Goal: Communication & Community: Answer question/provide support

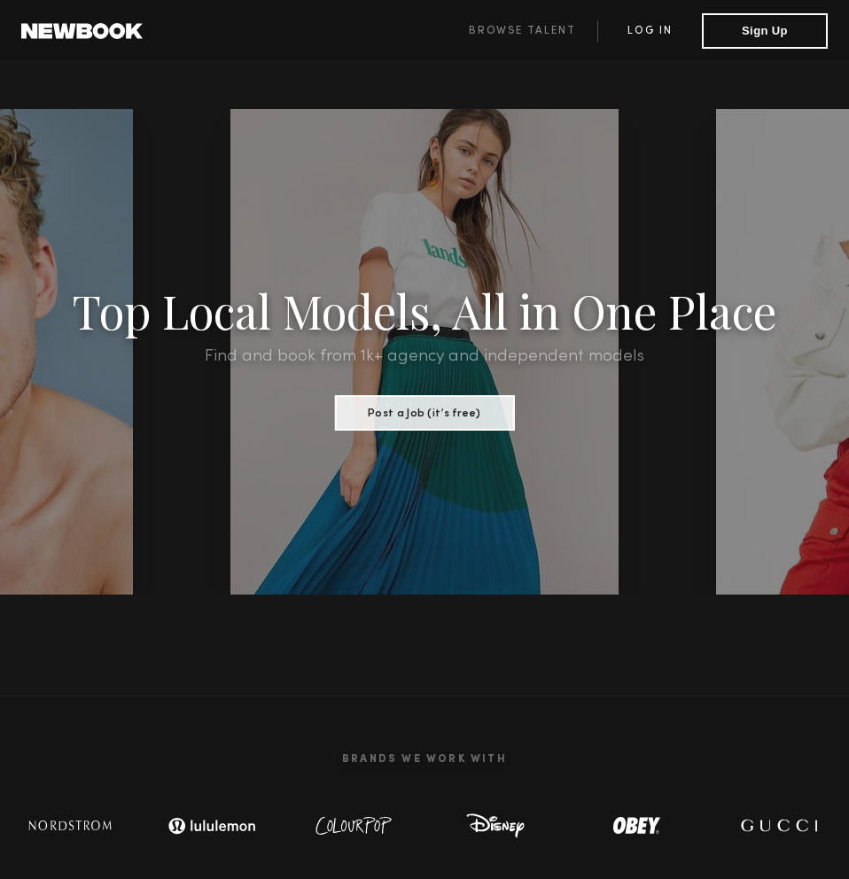
click at [651, 37] on link "Log in" at bounding box center [649, 30] width 105 height 21
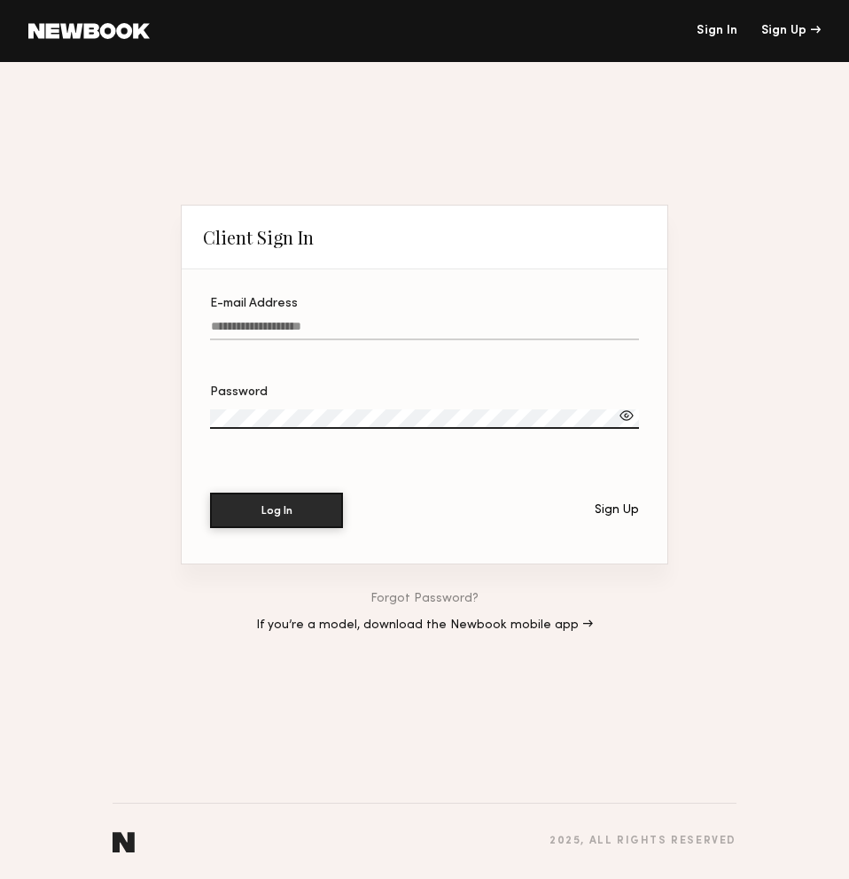
click at [452, 308] on div "E-mail Address" at bounding box center [424, 304] width 429 height 12
click at [452, 320] on input "E-mail Address" at bounding box center [424, 330] width 429 height 20
click at [452, 343] on label "E-mail Address" at bounding box center [424, 328] width 429 height 60
click at [452, 340] on input "E-mail Address" at bounding box center [424, 330] width 429 height 20
click at [452, 333] on input "E-mail Address Required" at bounding box center [424, 330] width 429 height 20
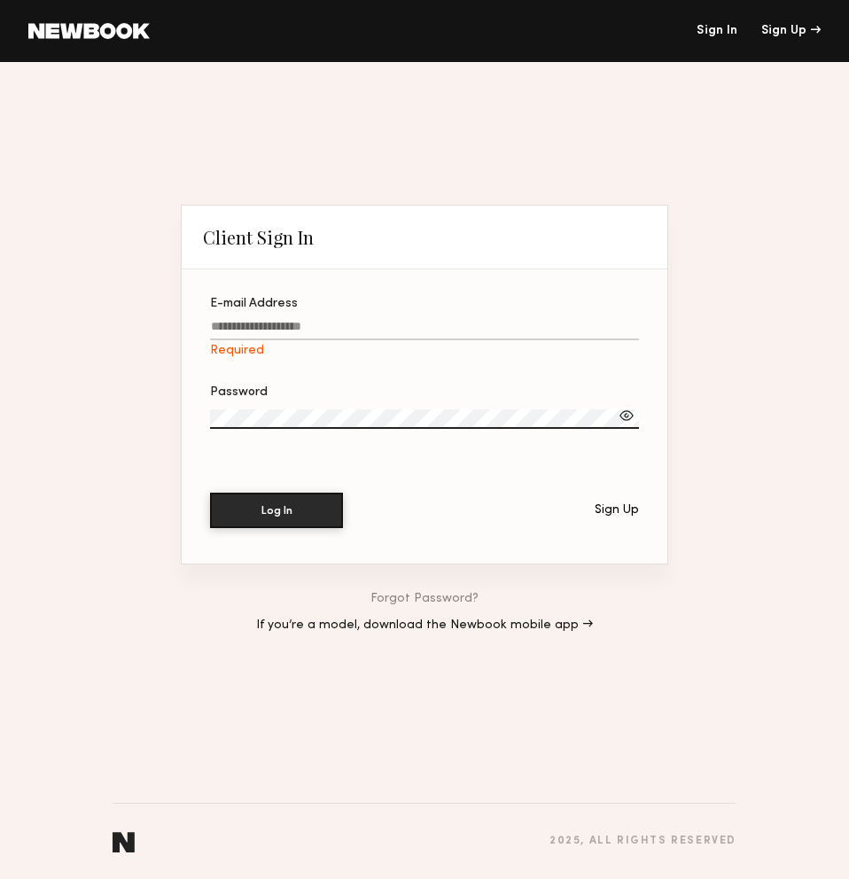
type input "**********"
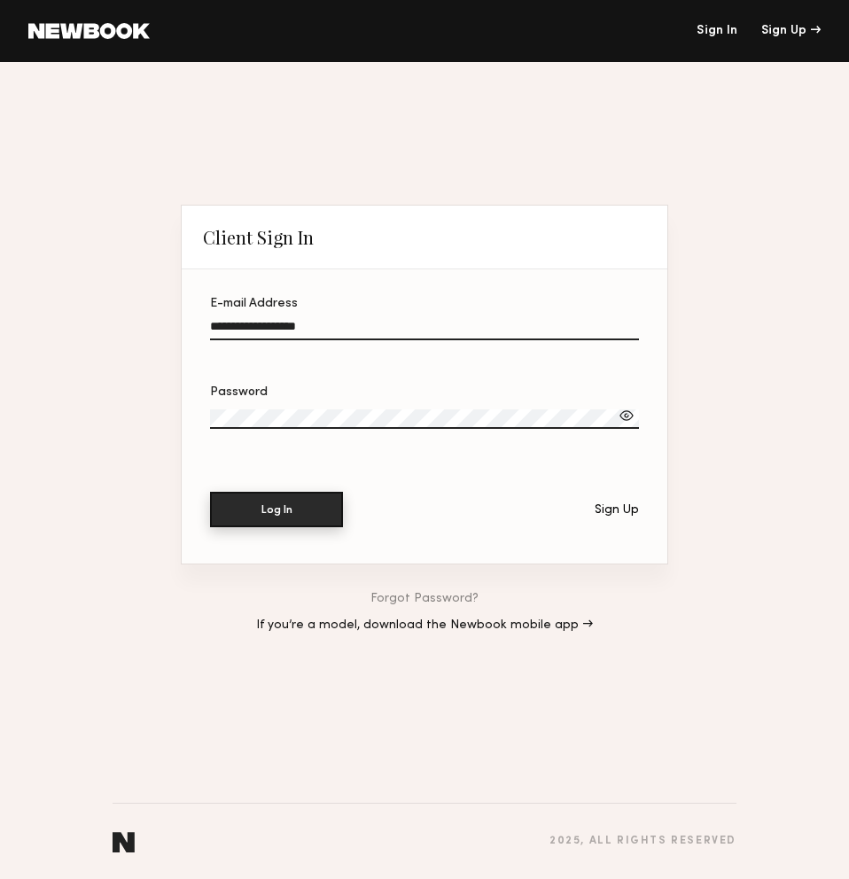
click at [298, 498] on button "Log In" at bounding box center [276, 509] width 133 height 35
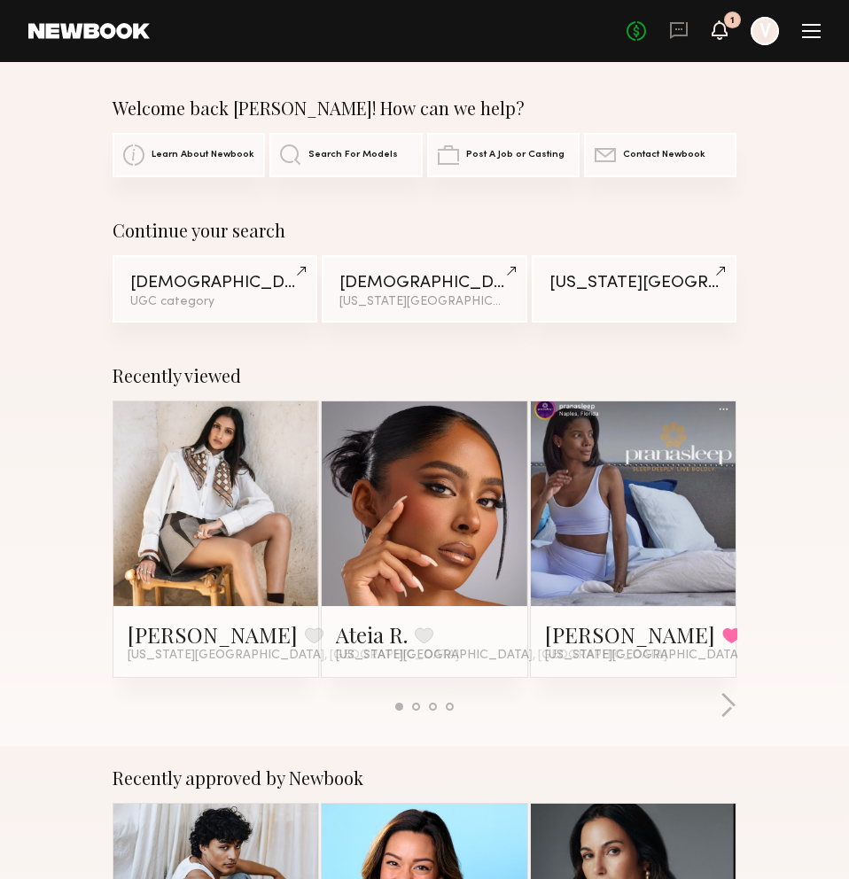
click at [717, 39] on icon at bounding box center [720, 29] width 16 height 19
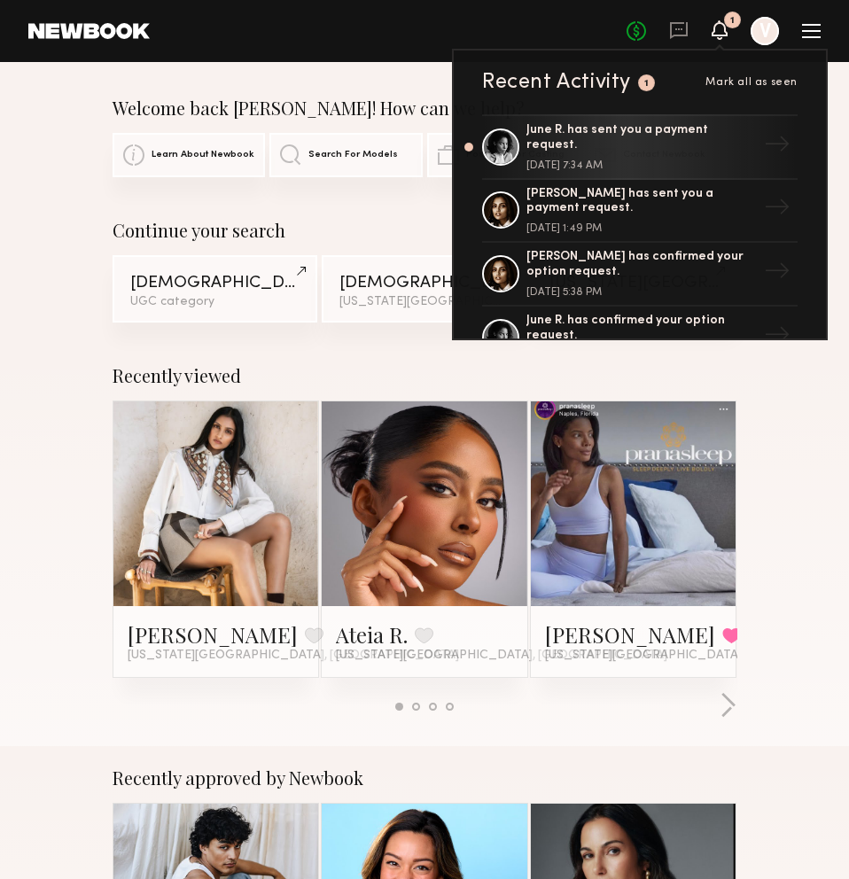
click at [717, 39] on icon at bounding box center [720, 29] width 16 height 19
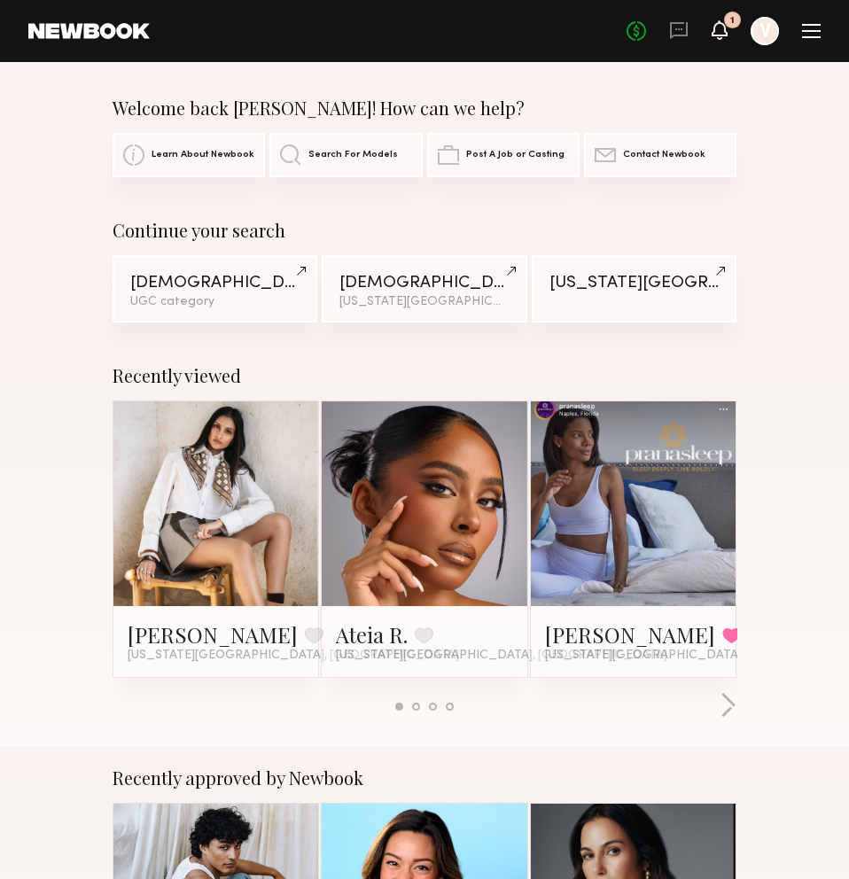
click at [719, 27] on icon at bounding box center [719, 29] width 14 height 12
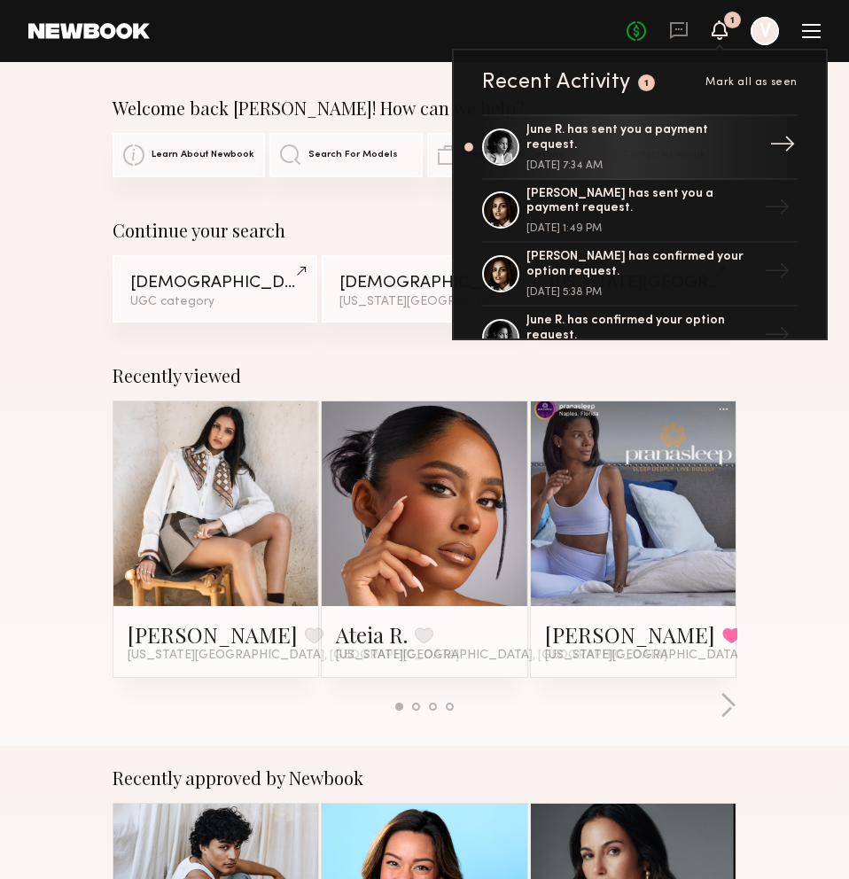
click at [722, 138] on div "June R. has sent you a payment request." at bounding box center [641, 138] width 230 height 30
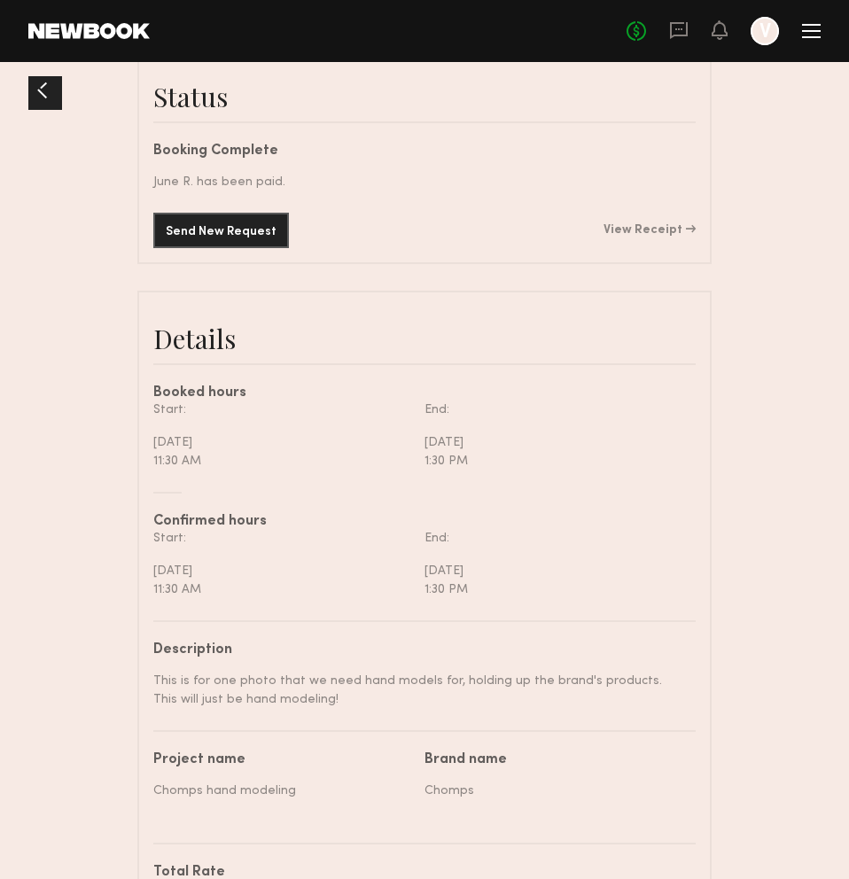
scroll to position [383, 0]
click at [681, 39] on icon at bounding box center [678, 29] width 19 height 19
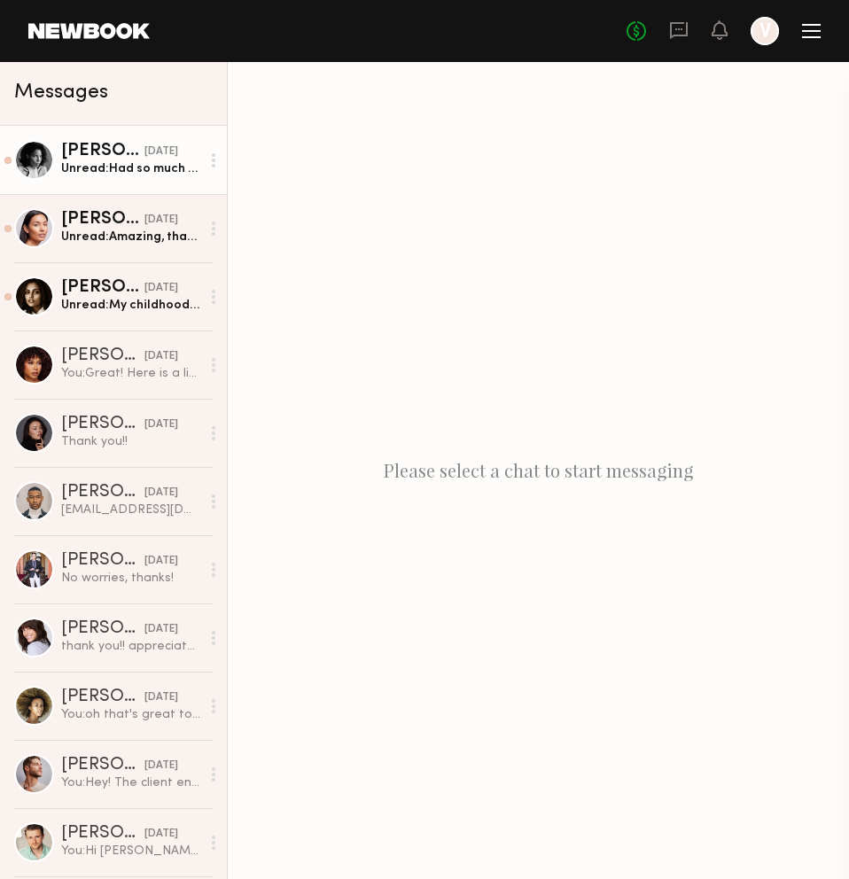
click at [122, 175] on div "Unread: Had so much fun! Thank you!!" at bounding box center [130, 168] width 139 height 17
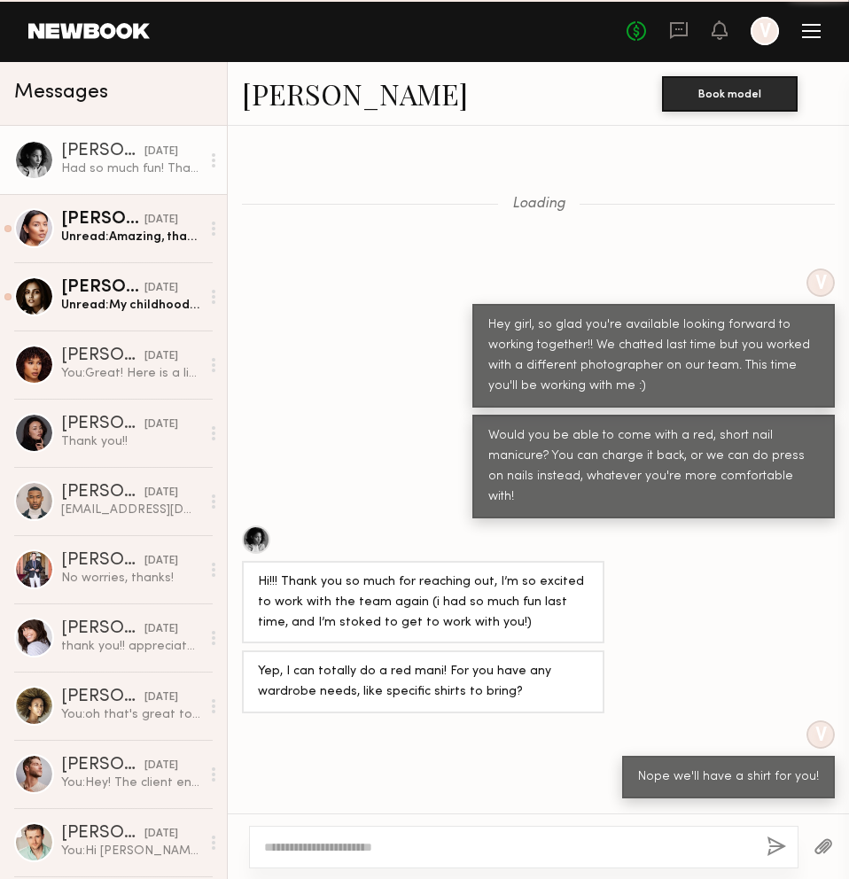
scroll to position [779, 0]
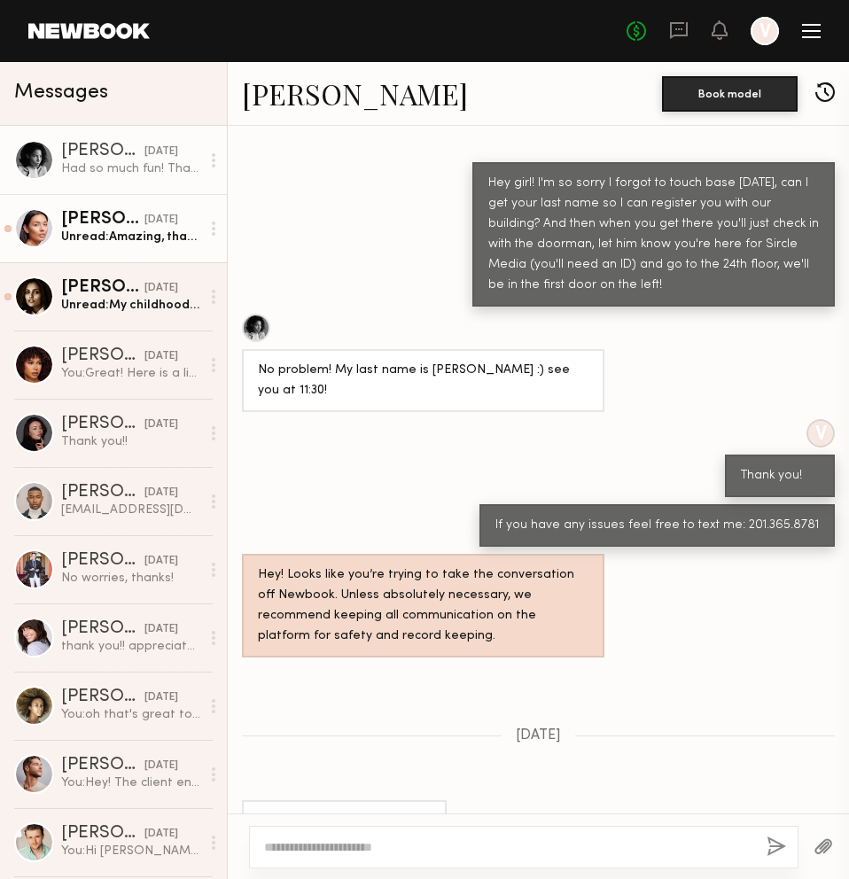
click at [122, 231] on div "Unread: Amazing, thank you!" at bounding box center [130, 237] width 139 height 17
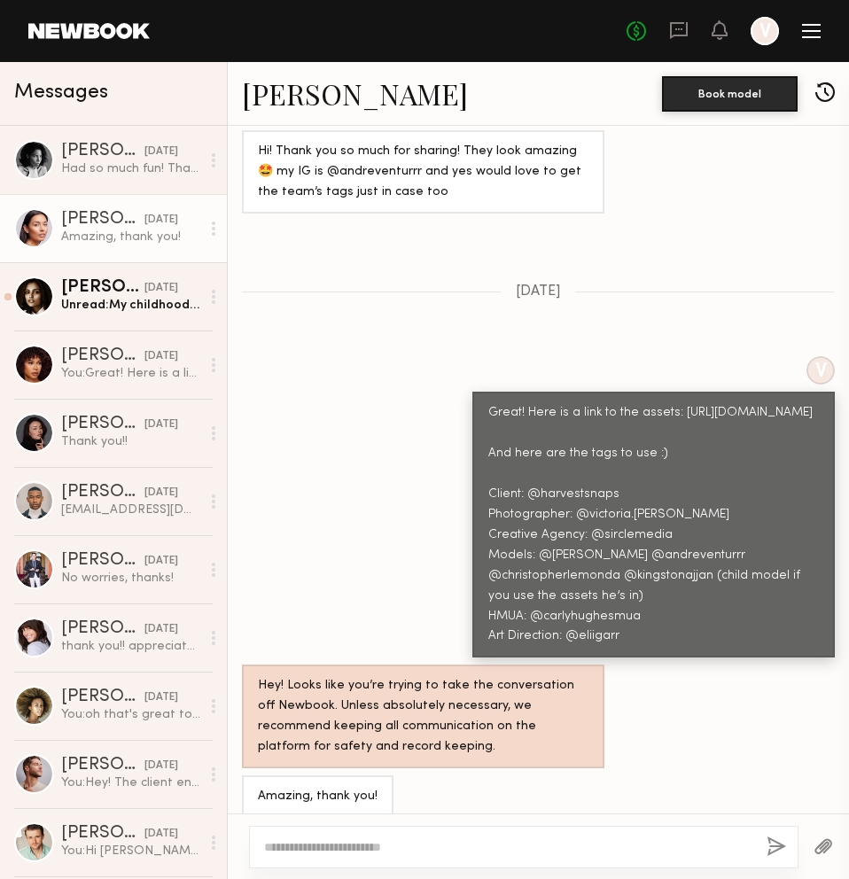
scroll to position [1556, 0]
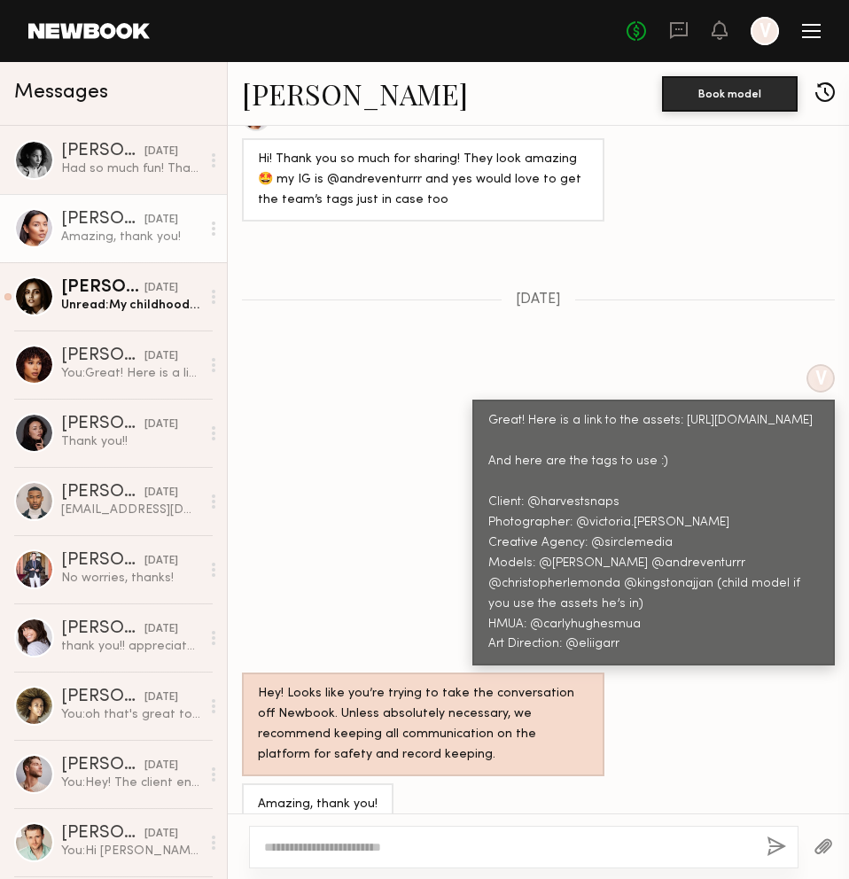
click at [569, 443] on div "Great! Here is a link to the assets: [URL][DOMAIN_NAME] And here are the tags t…" at bounding box center [653, 533] width 331 height 244
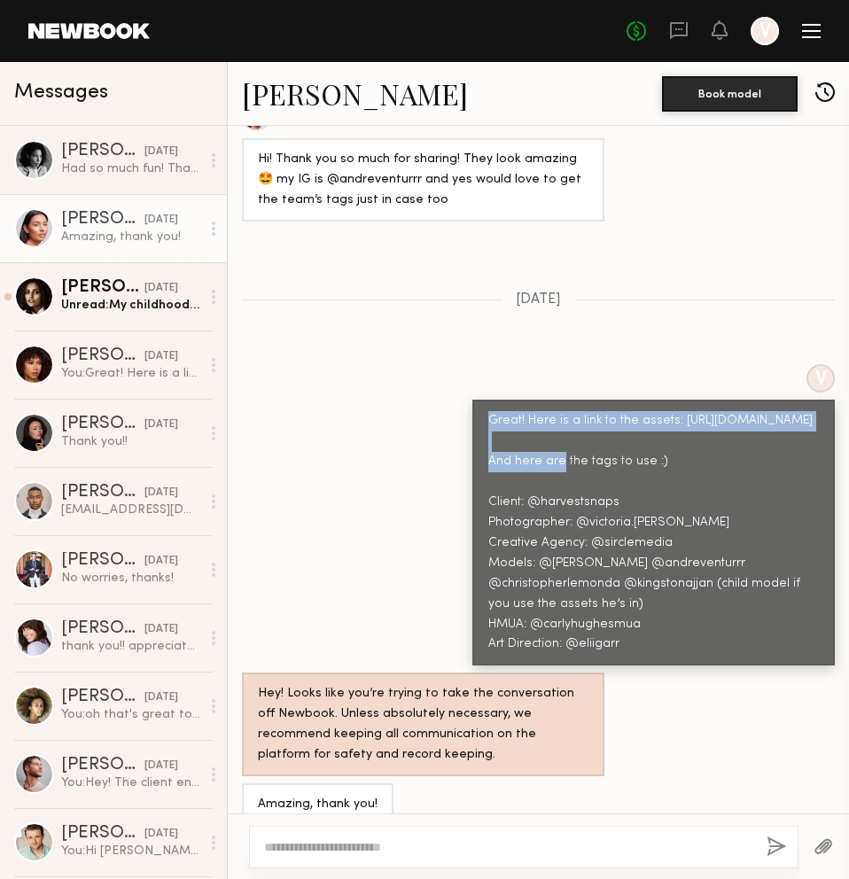
click at [569, 443] on div "Great! Here is a link to the assets: [URL][DOMAIN_NAME] And here are the tags t…" at bounding box center [653, 533] width 331 height 244
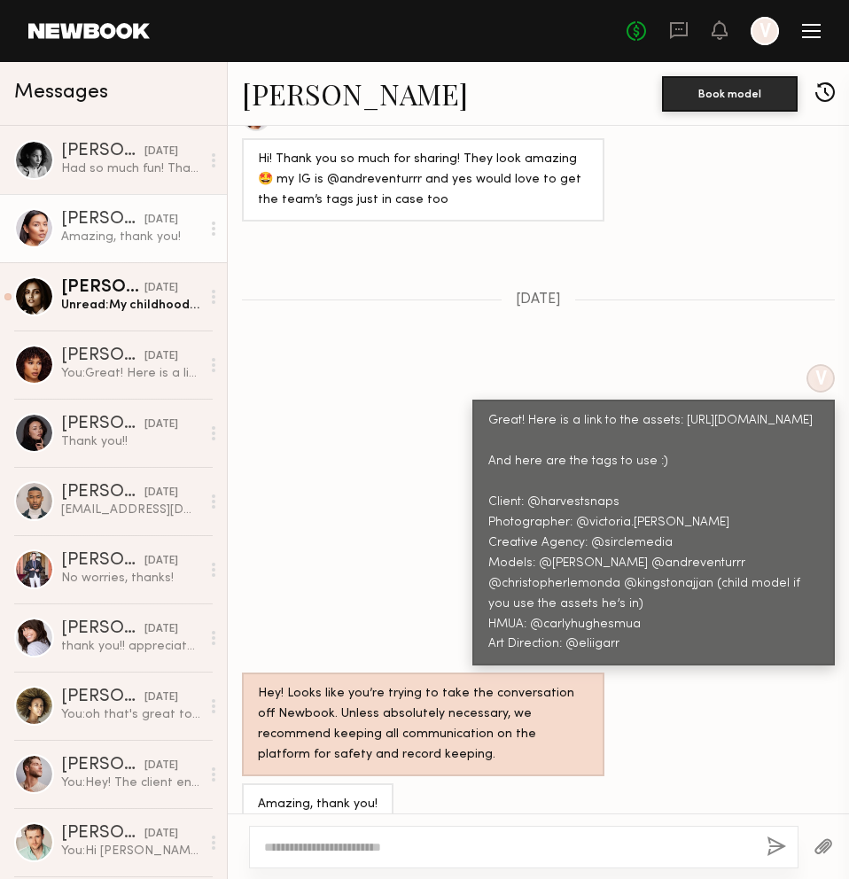
click at [589, 441] on div "Great! Here is a link to the assets: [URL][DOMAIN_NAME] And here are the tags t…" at bounding box center [653, 533] width 331 height 244
drag, startPoint x: 670, startPoint y: 433, endPoint x: 489, endPoint y: 435, distance: 180.8
click at [489, 435] on div "Great! Here is a link to the assets: [URL][DOMAIN_NAME] And here are the tags t…" at bounding box center [653, 533] width 331 height 244
copy div "[URL][DOMAIN_NAME]"
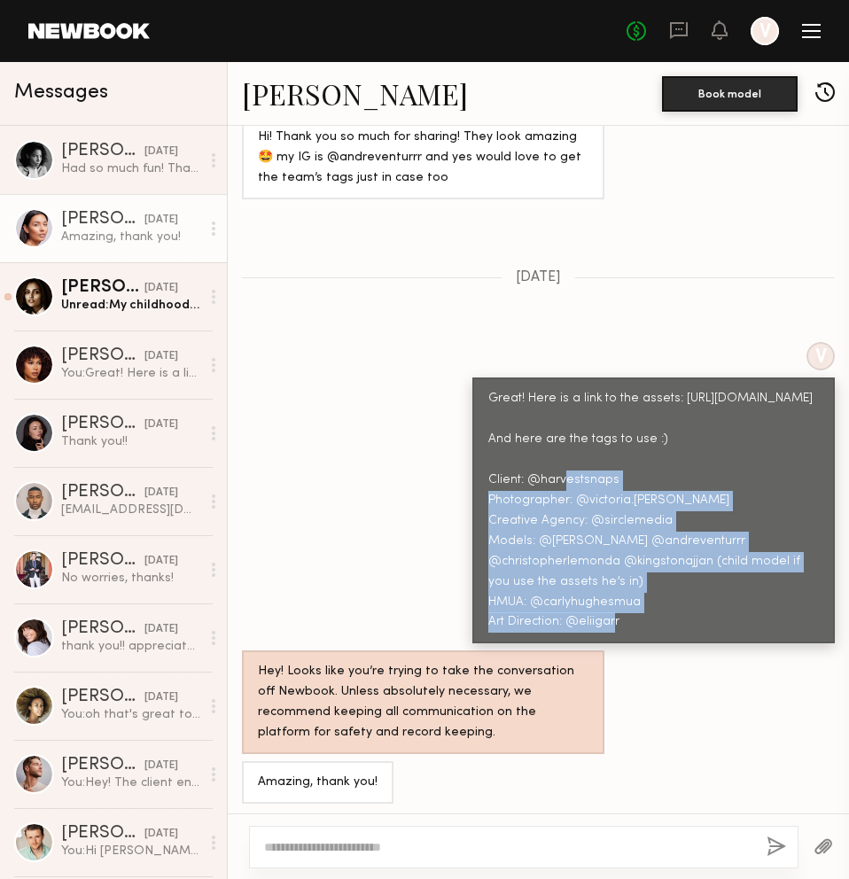
drag, startPoint x: 627, startPoint y: 611, endPoint x: 482, endPoint y: 496, distance: 184.8
click at [482, 496] on div "Great! Here is a link to the assets: [URL][DOMAIN_NAME] And here are the tags t…" at bounding box center [653, 511] width 362 height 266
copy div "Client: @harvestsnaps Photographer: @victoria.[PERSON_NAME] Creative Agency: @s…"
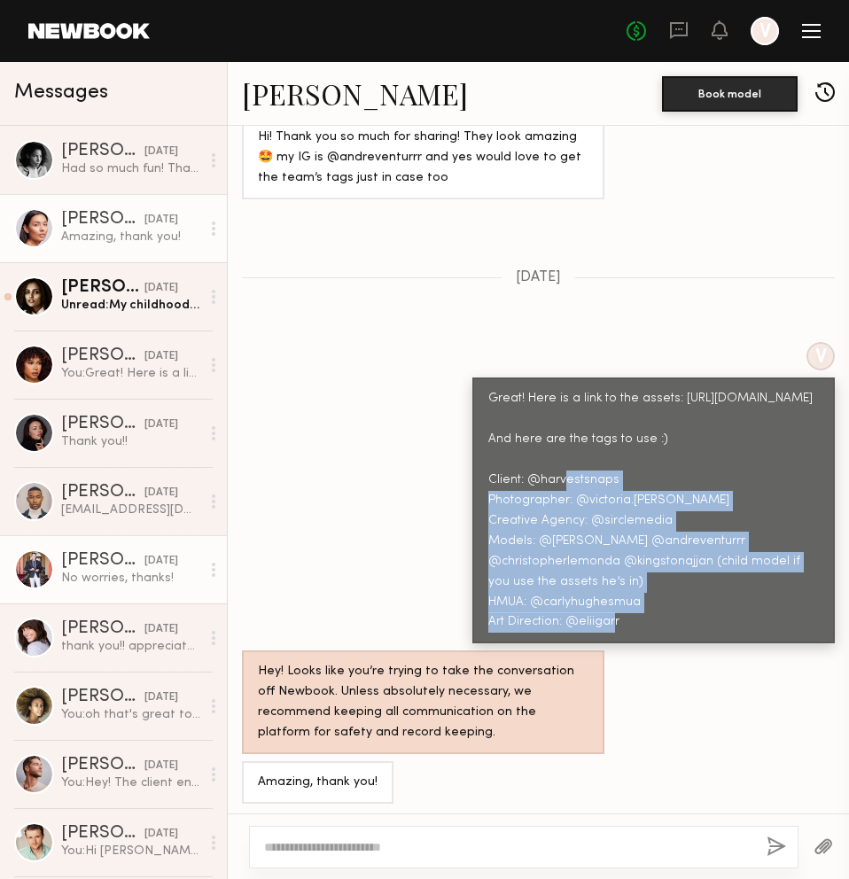
copy div "Client: @harvestsnaps Photographer: @victoria.[PERSON_NAME] Creative Agency: @s…"
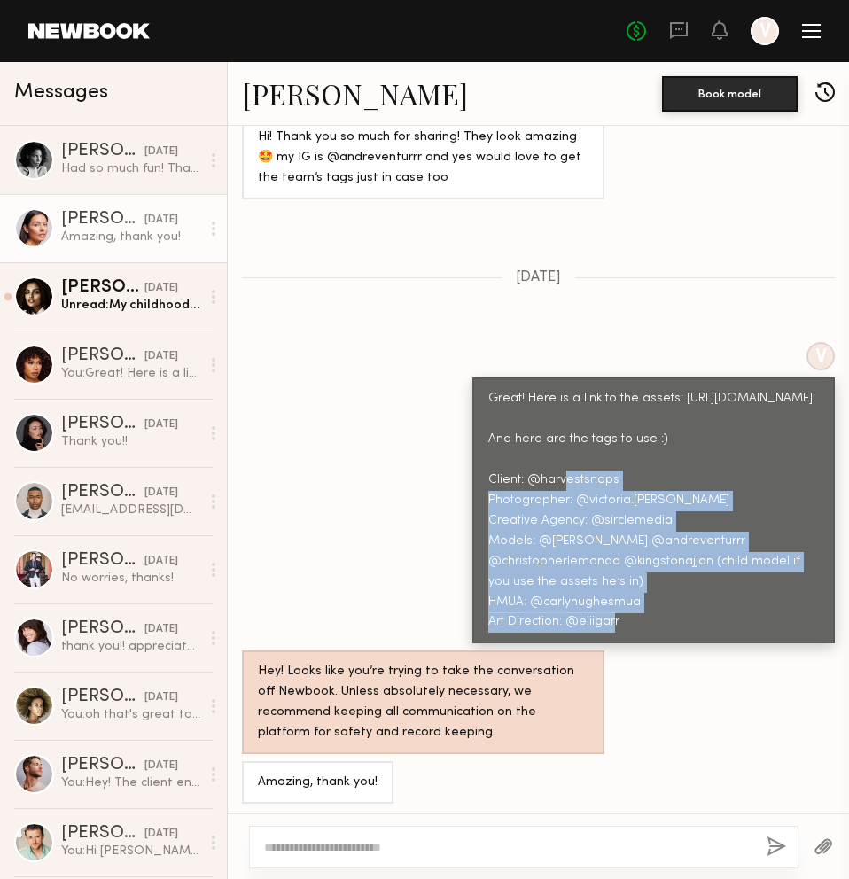
click at [592, 581] on div "Great! Here is a link to the assets: [URL][DOMAIN_NAME] And here are the tags t…" at bounding box center [653, 511] width 331 height 244
